Goal: Navigation & Orientation: Find specific page/section

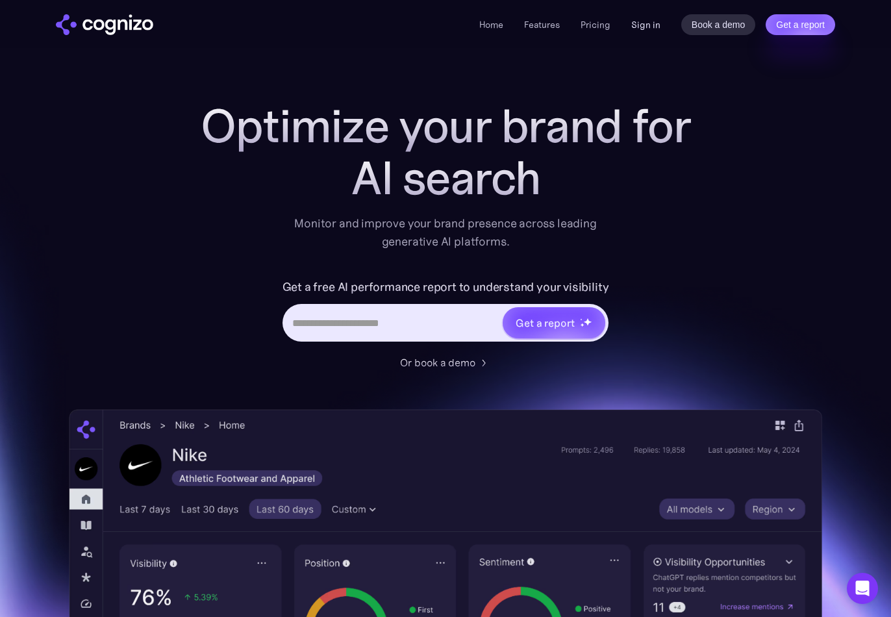
click at [646, 26] on link "Sign in" at bounding box center [645, 25] width 29 height 16
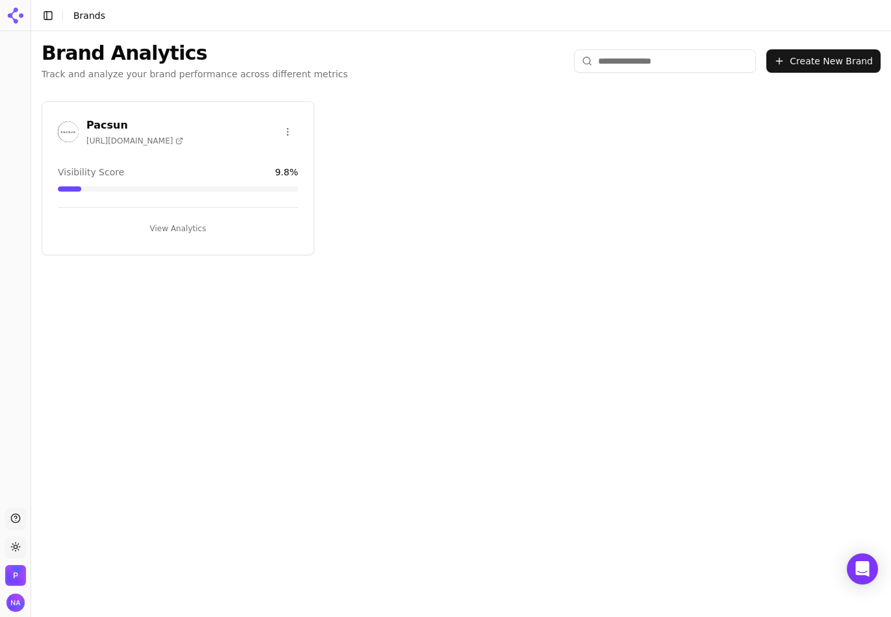
click at [184, 234] on button "View Analytics" at bounding box center [178, 228] width 240 height 21
